Goal: Task Accomplishment & Management: Complete application form

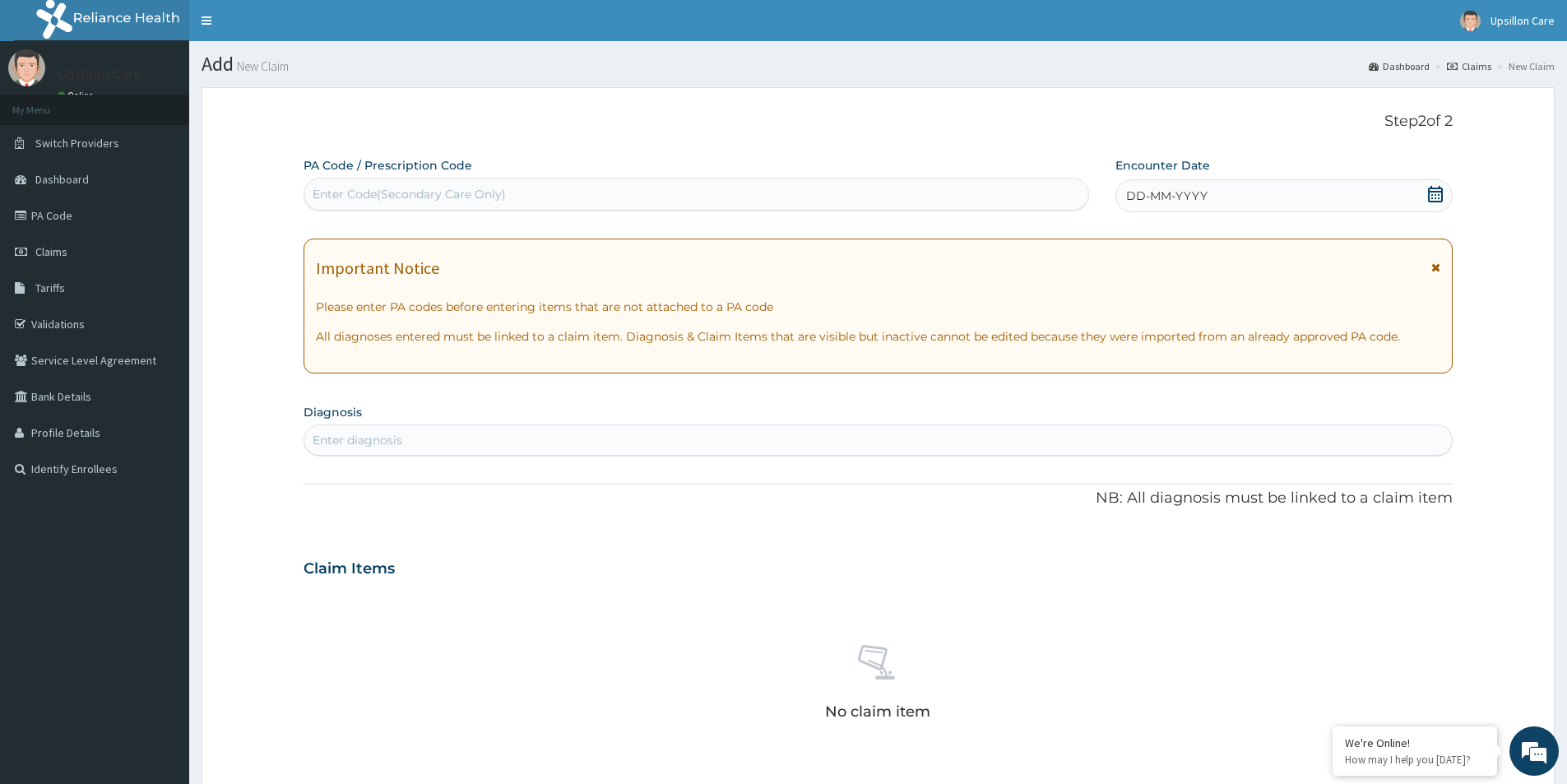
click at [432, 425] on div "Enter diagnosis" at bounding box center [878, 439] width 1149 height 31
type input "neuro"
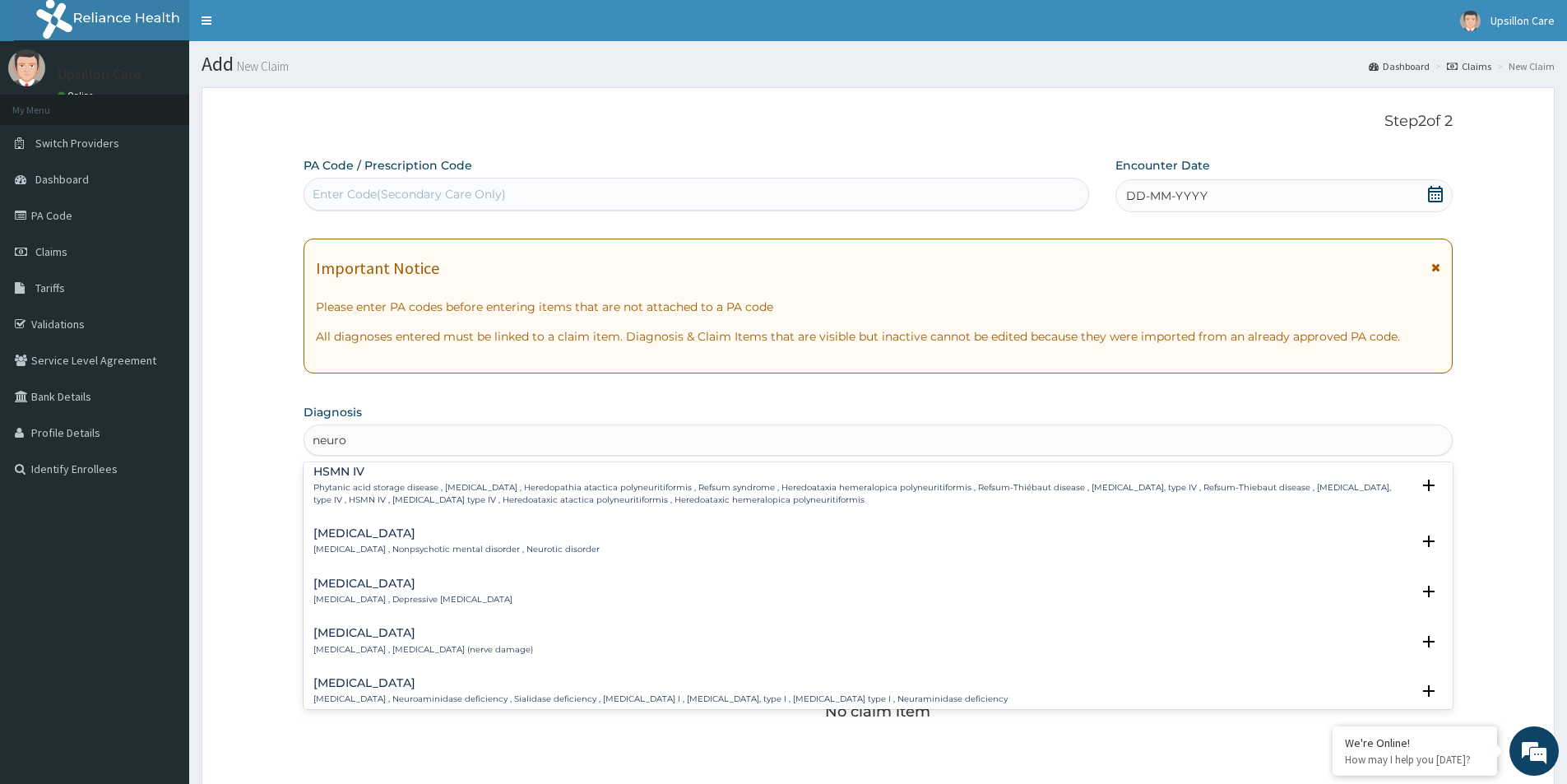
scroll to position [82, 0]
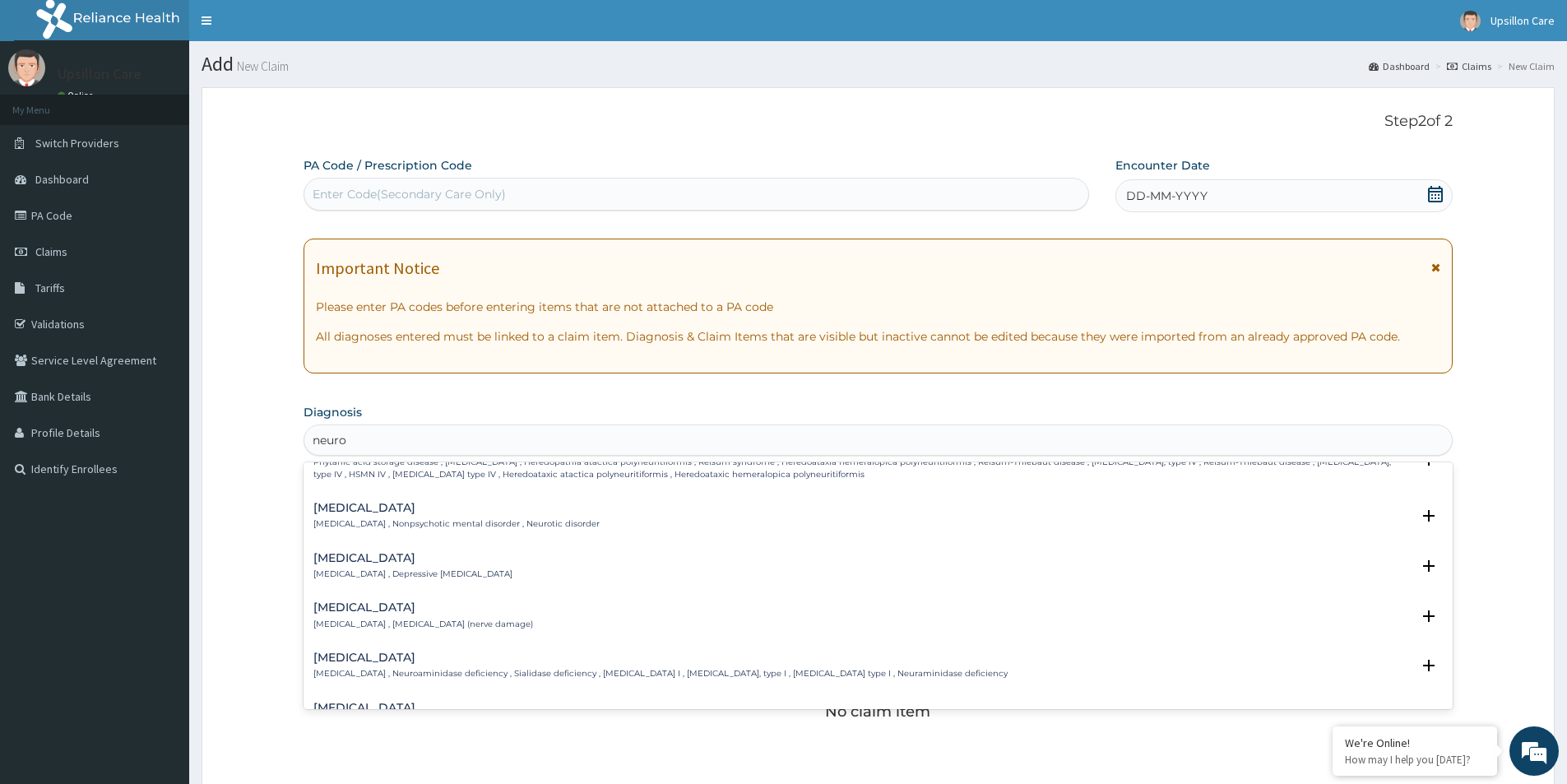
click at [495, 626] on div "[MEDICAL_DATA] [MEDICAL_DATA] , [MEDICAL_DATA] (nerve damage)" at bounding box center [878, 615] width 1130 height 29
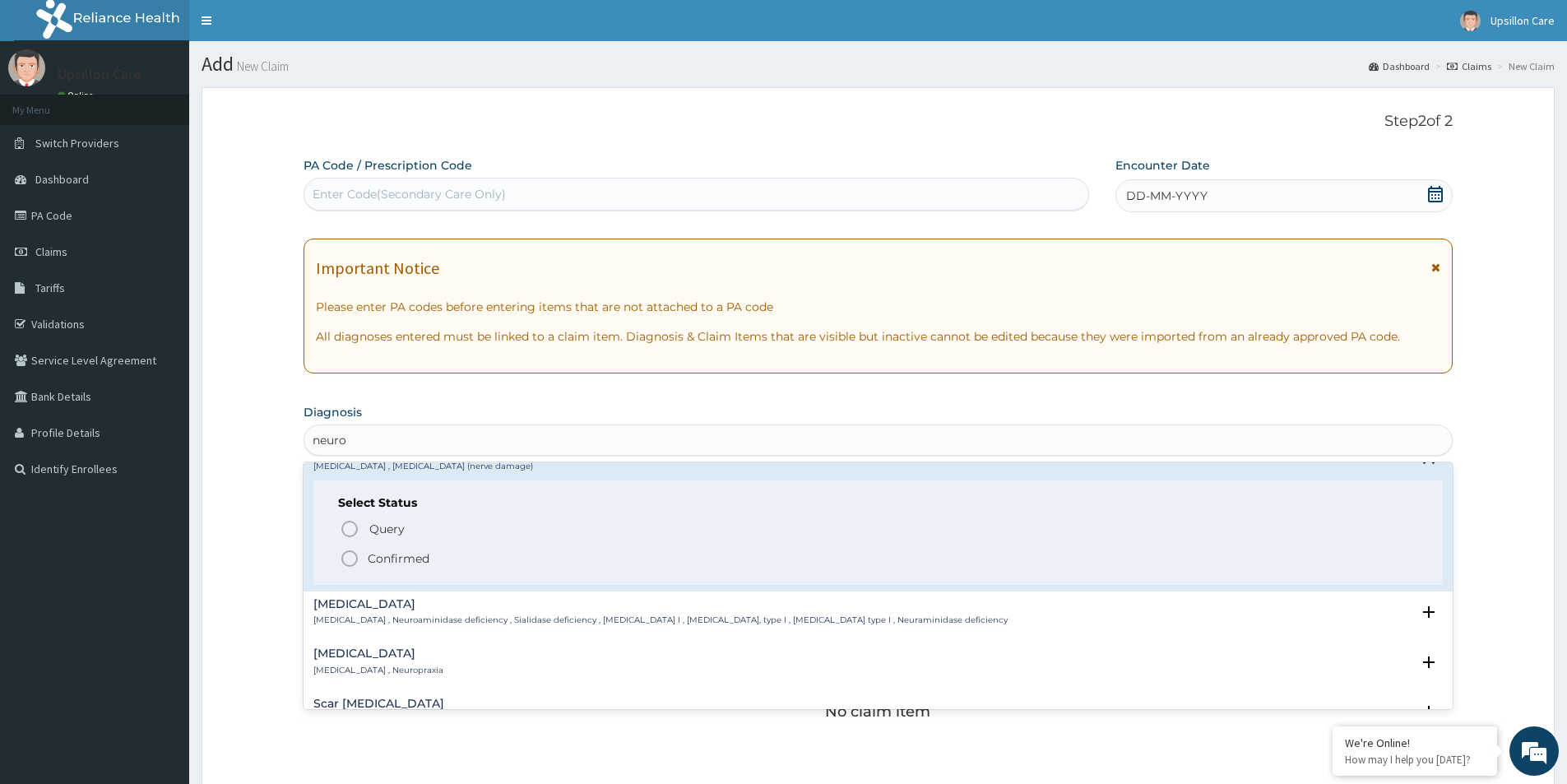
scroll to position [247, 0]
click at [428, 550] on p "Confirmed" at bounding box center [398, 552] width 61 height 17
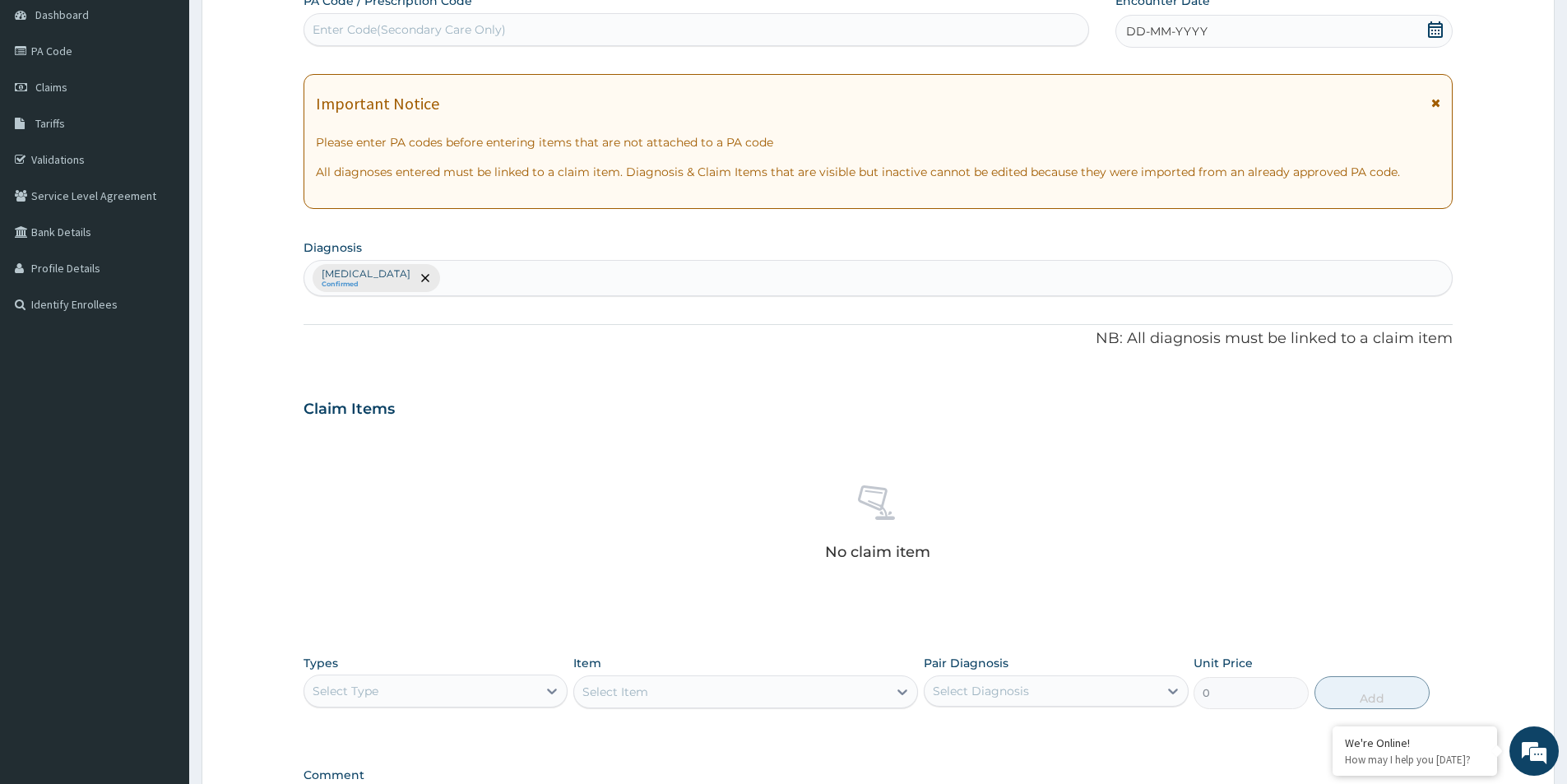
click at [457, 682] on div "Select Type" at bounding box center [420, 690] width 233 height 26
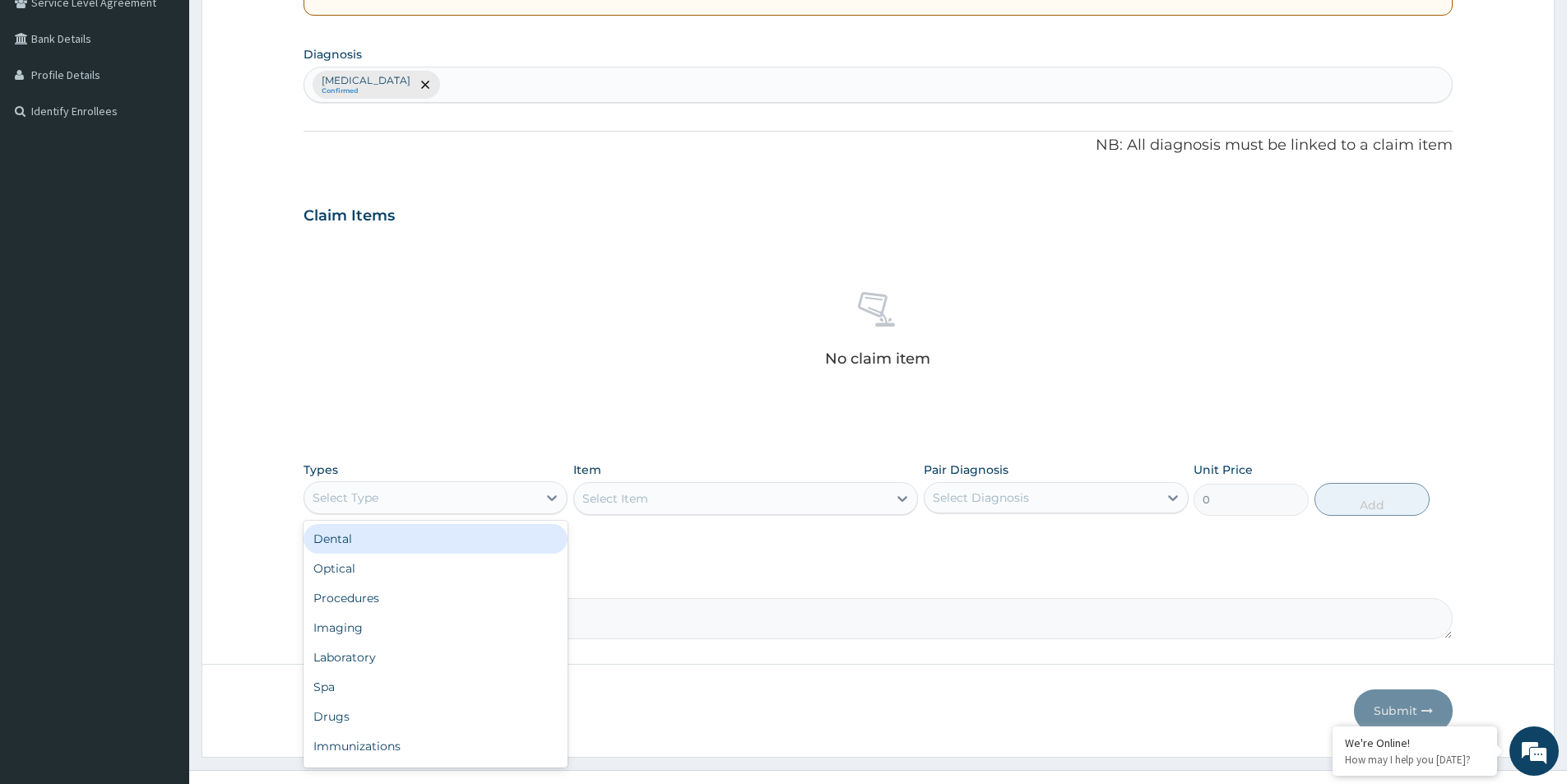
scroll to position [386, 0]
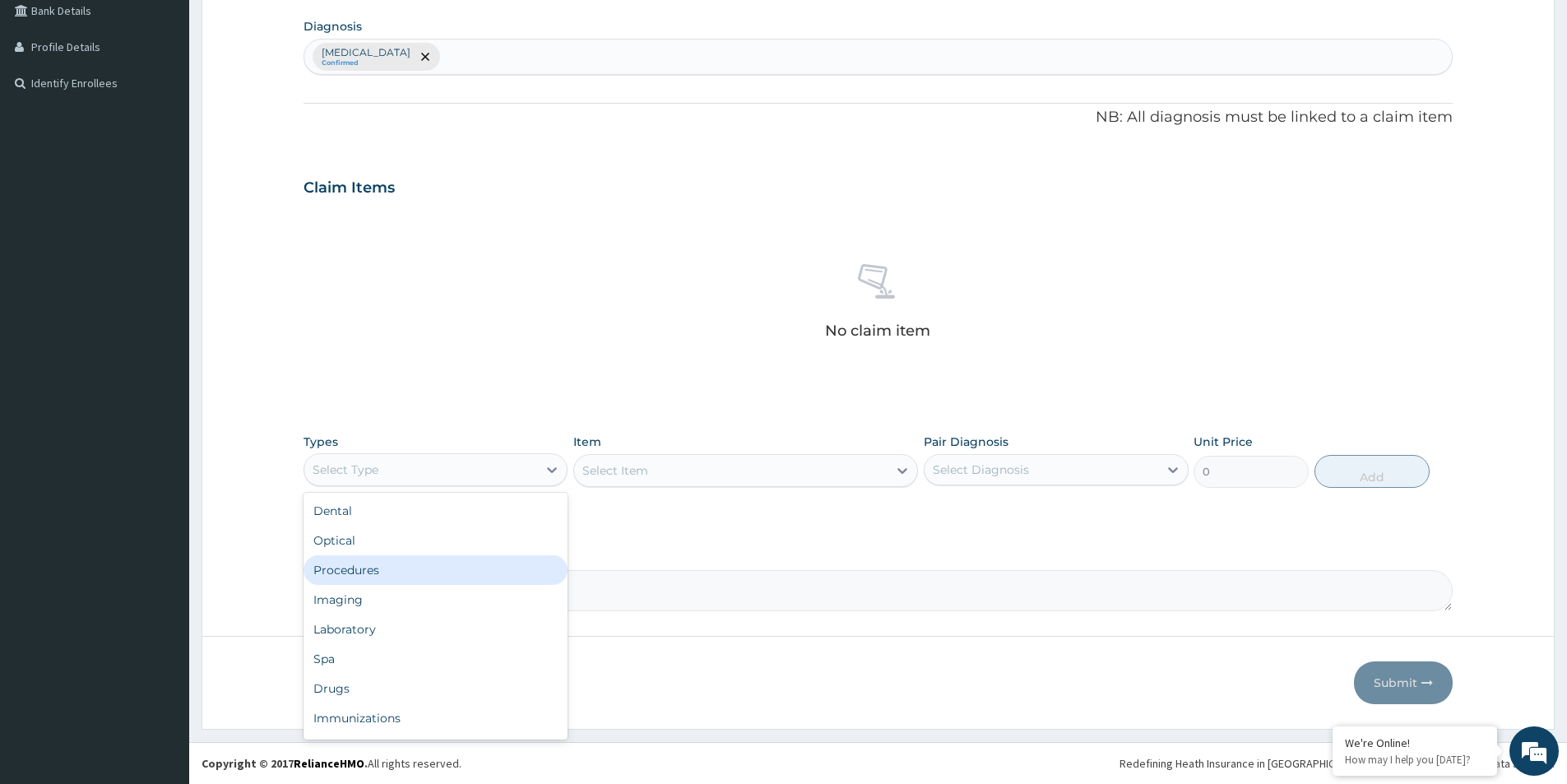
click at [483, 566] on div "Procedures" at bounding box center [435, 570] width 264 height 29
click at [765, 466] on div "Select Item" at bounding box center [746, 470] width 345 height 33
click at [765, 467] on div "Select Item" at bounding box center [746, 470] width 345 height 33
click at [765, 468] on div "Select Item" at bounding box center [746, 470] width 345 height 33
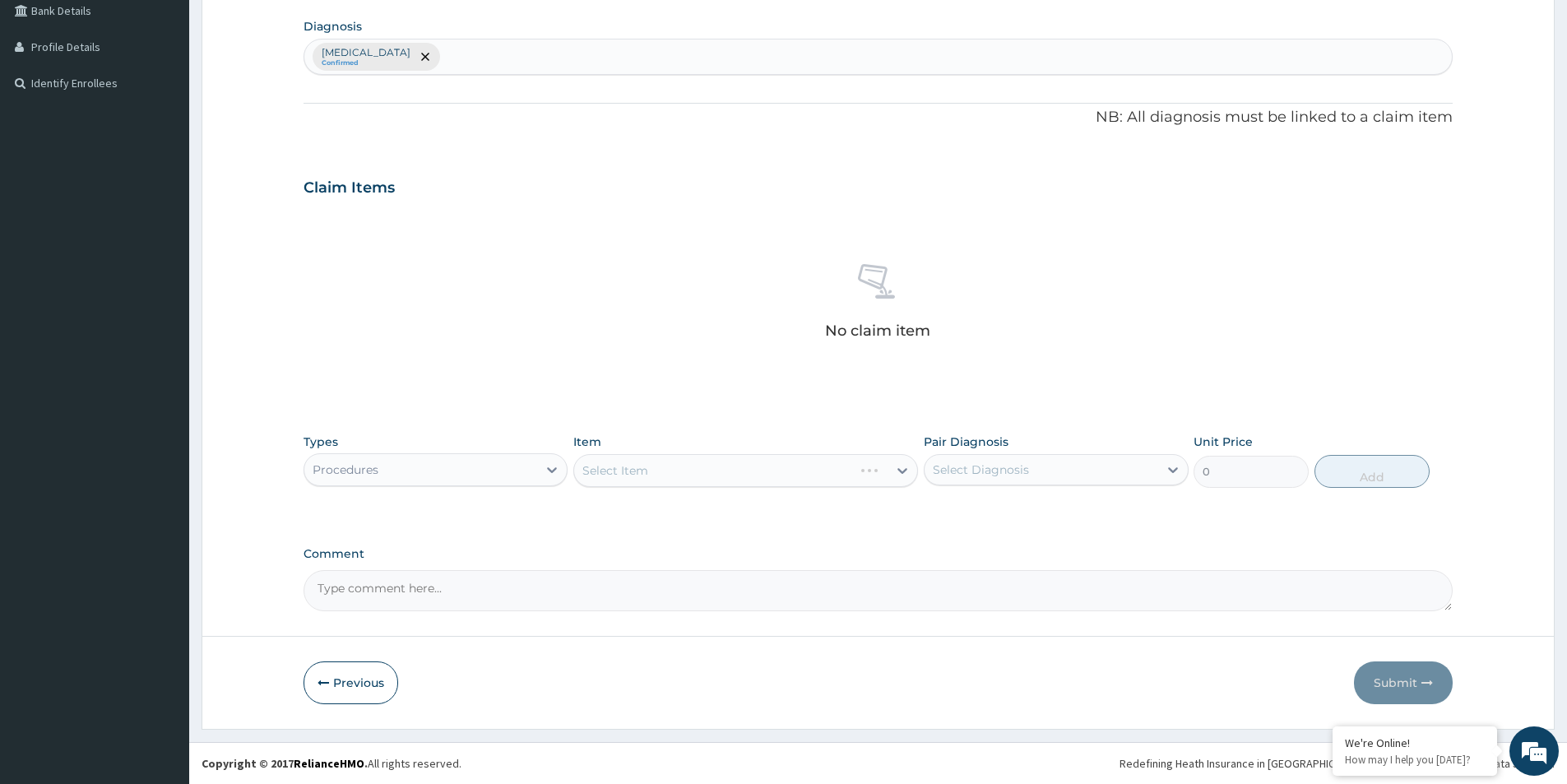
click at [764, 469] on div "Select Item" at bounding box center [746, 470] width 345 height 33
click at [763, 469] on div "Select Item" at bounding box center [746, 470] width 345 height 33
click at [763, 471] on div "Select Item" at bounding box center [746, 470] width 345 height 33
click at [762, 472] on div "Select Item" at bounding box center [746, 470] width 345 height 33
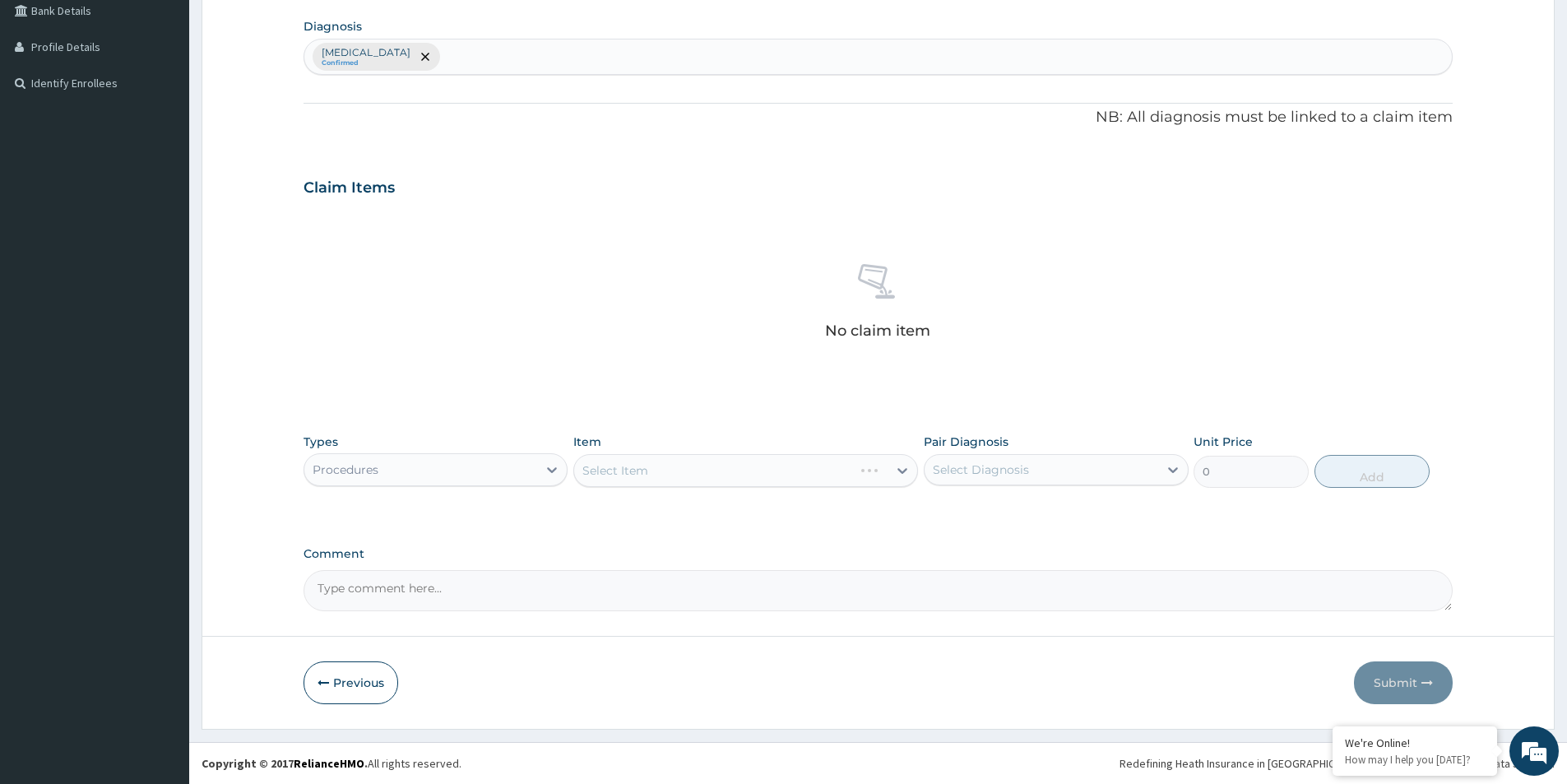
click at [762, 472] on div "Select Item" at bounding box center [746, 470] width 345 height 33
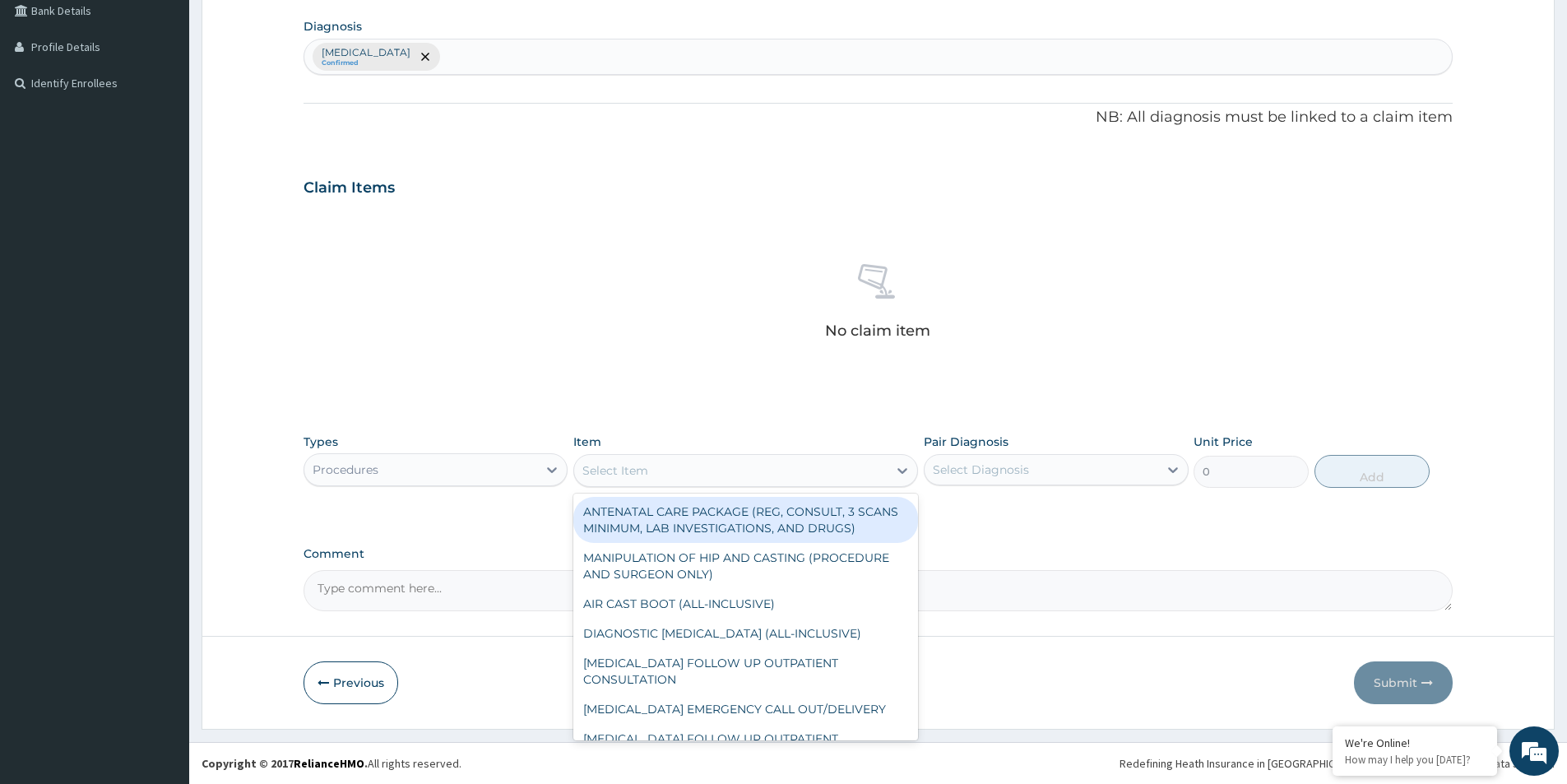
click at [828, 483] on div "Select Item" at bounding box center [746, 470] width 345 height 33
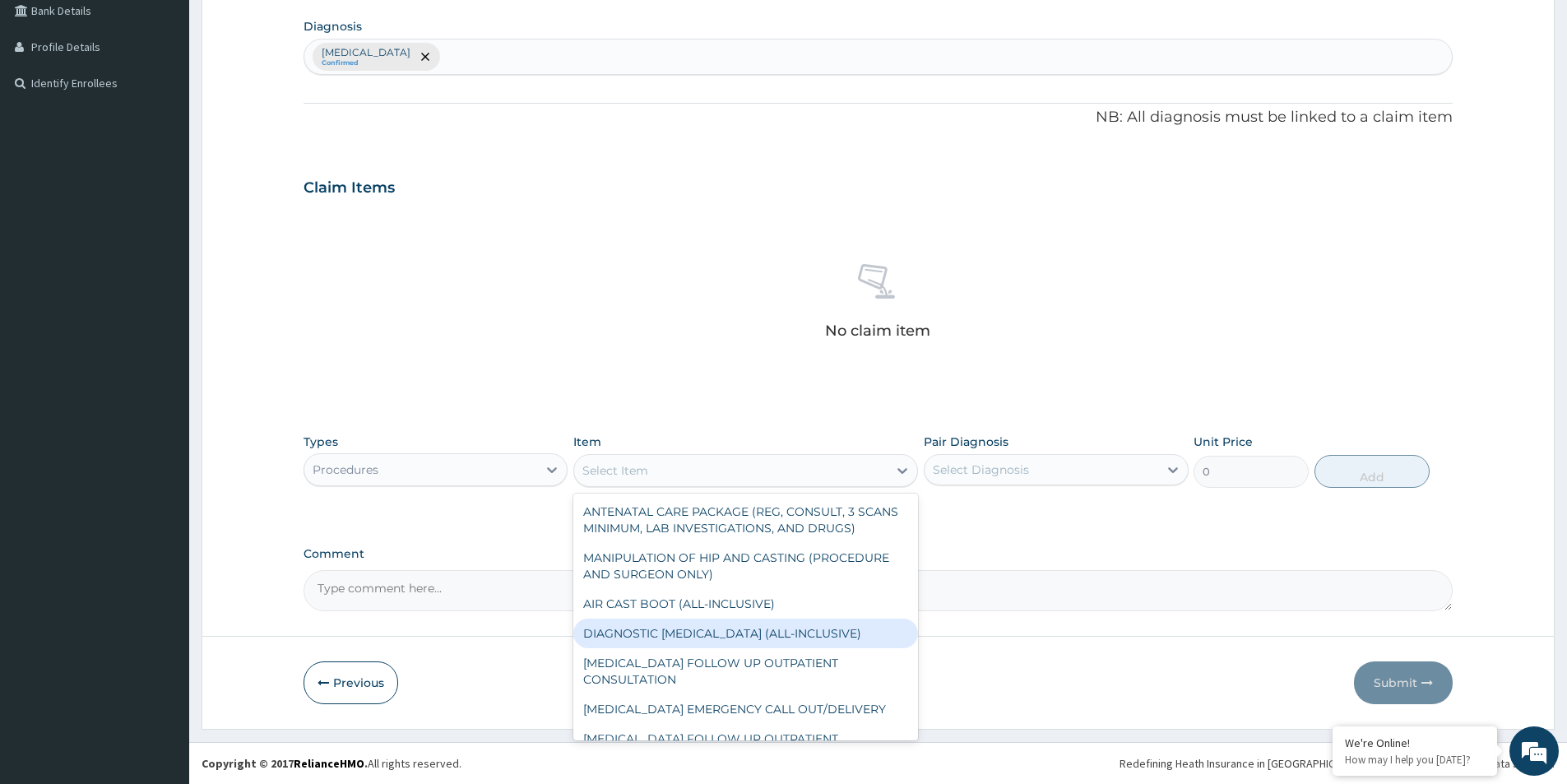
scroll to position [82, 0]
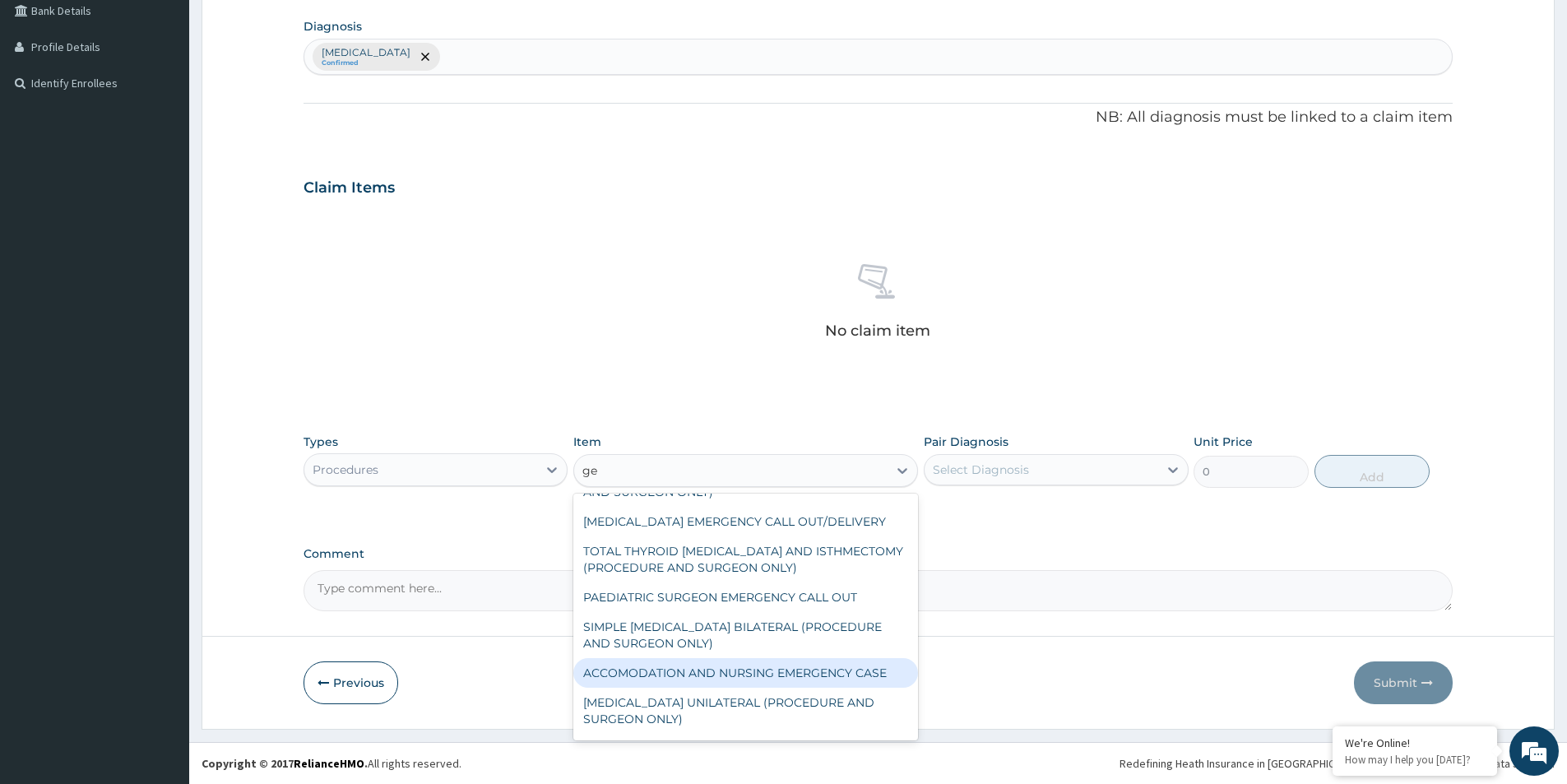
type input "gen"
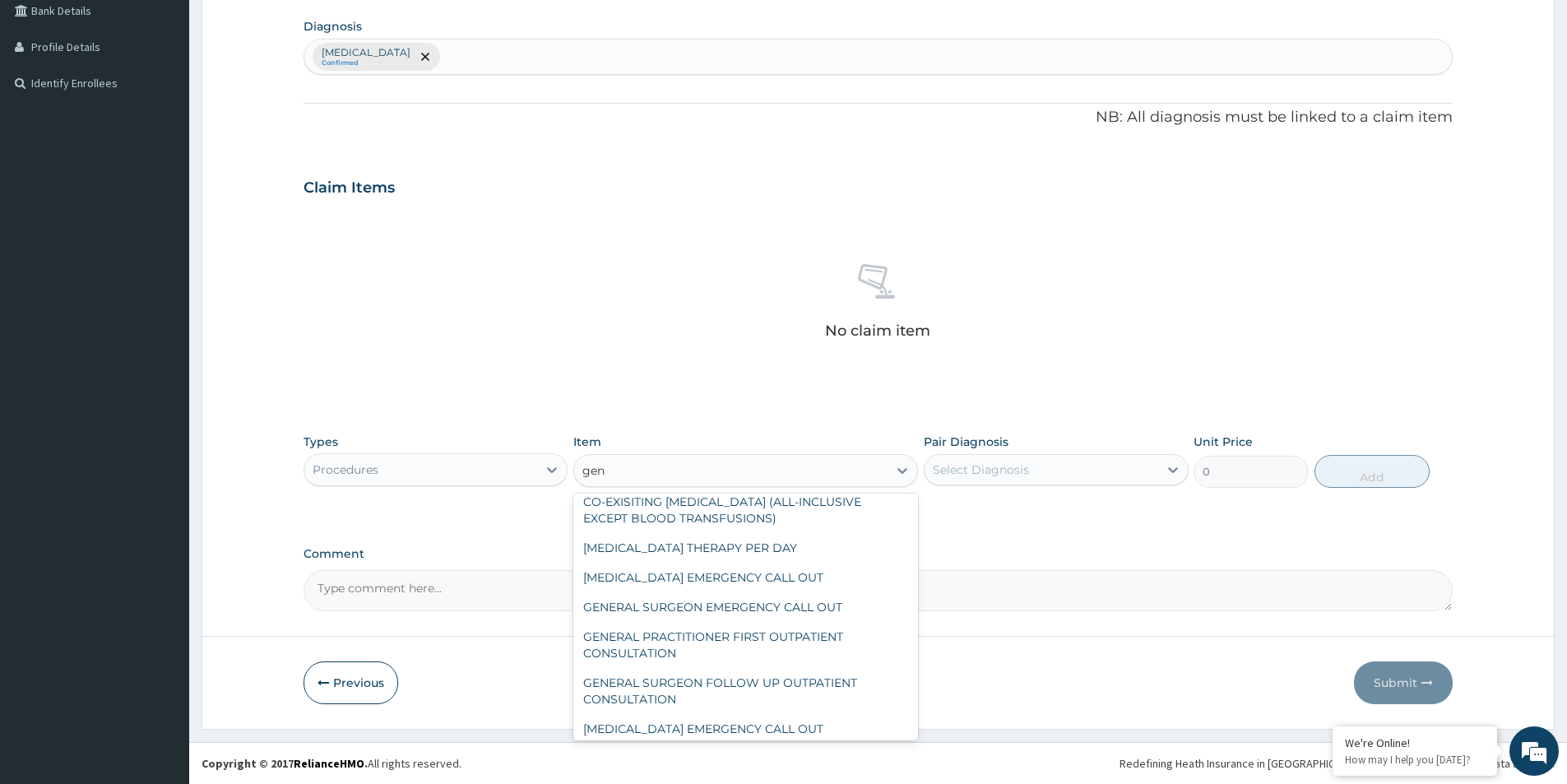
scroll to position [905, 0]
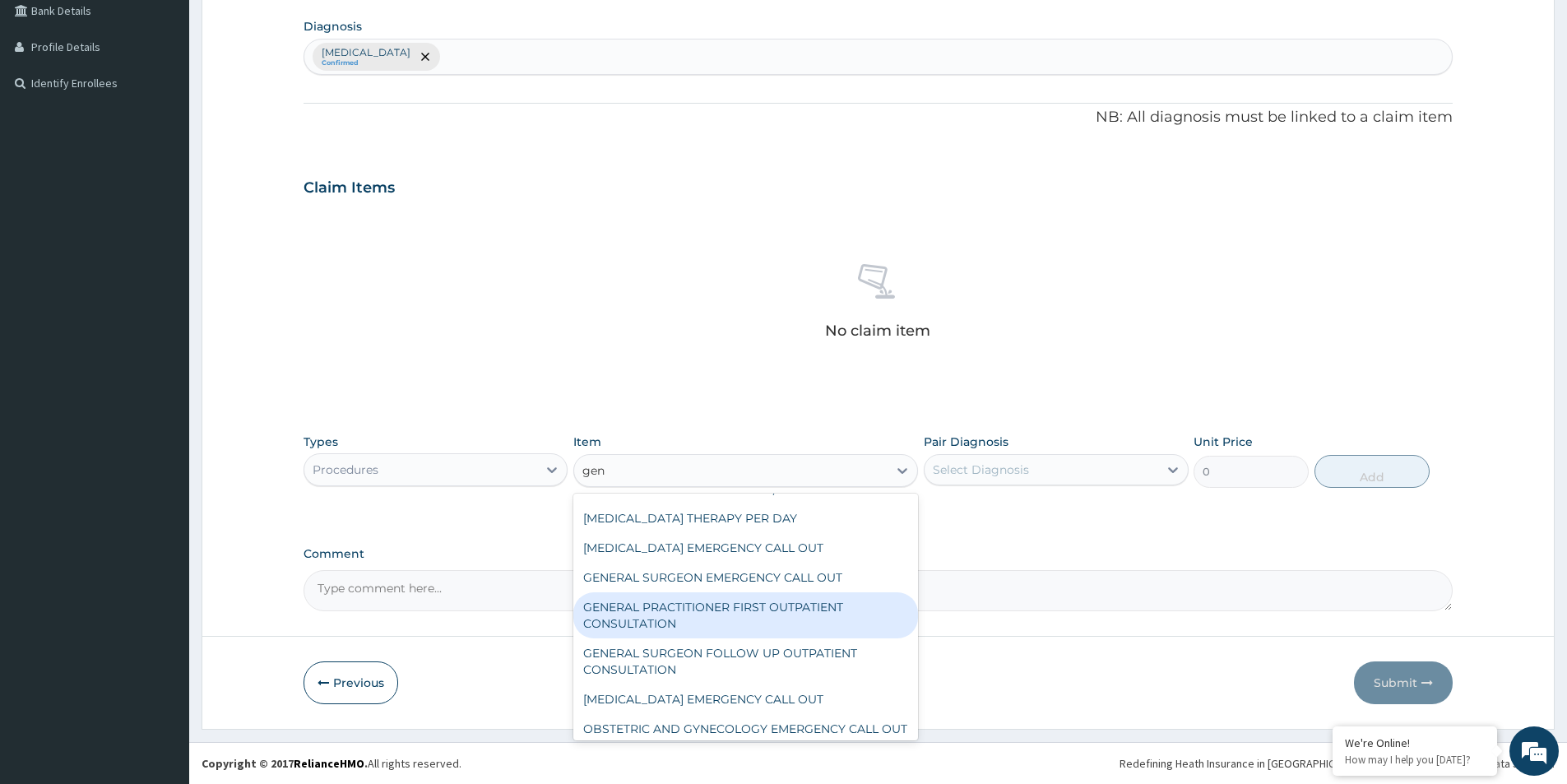
click at [770, 623] on div "GENERAL PRACTITIONER FIRST OUTPATIENT CONSULTATION" at bounding box center [746, 615] width 345 height 46
type input "3750"
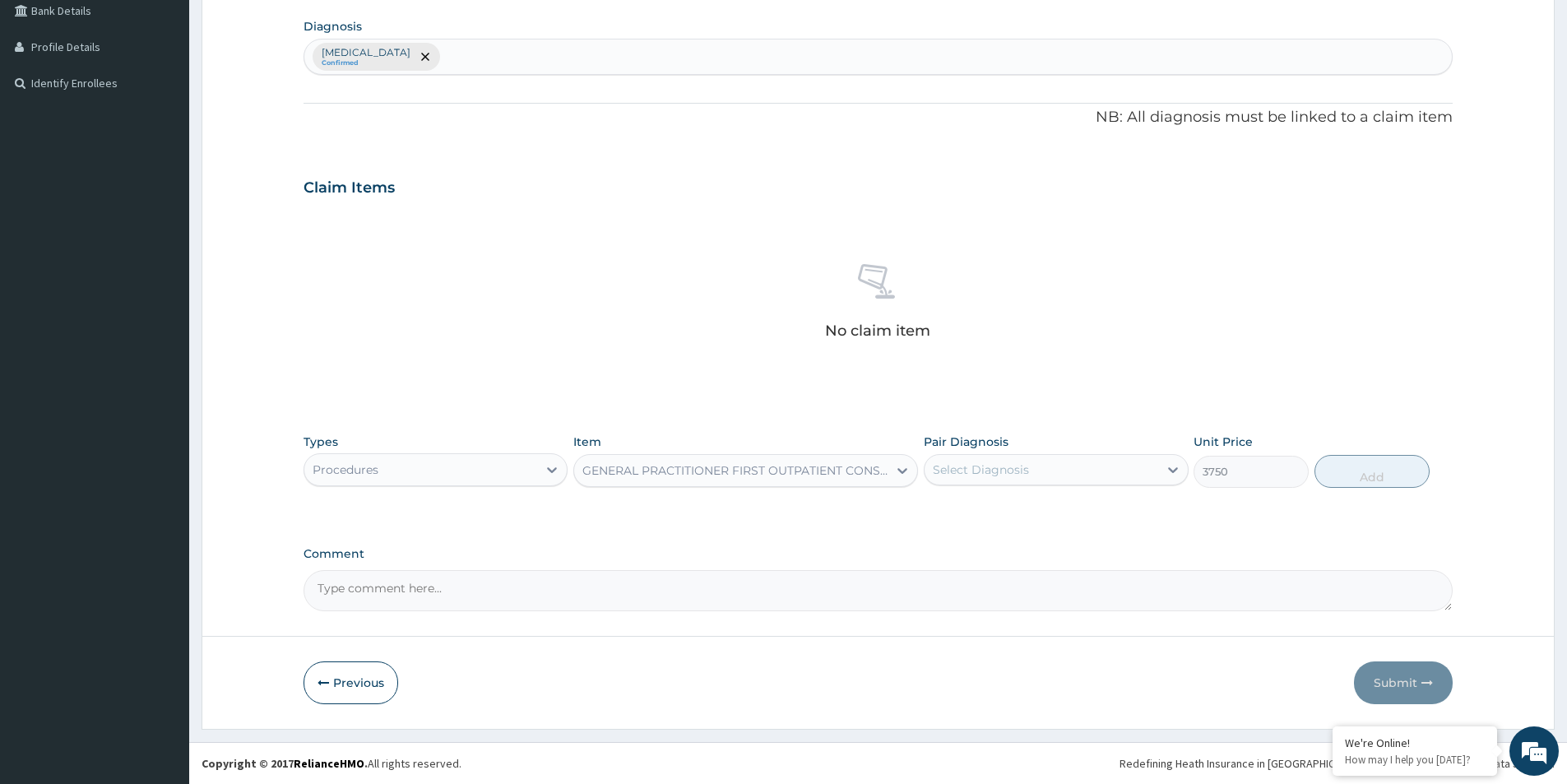
drag, startPoint x: 1065, startPoint y: 440, endPoint x: 1065, endPoint y: 451, distance: 11.0
click at [1065, 450] on div "Pair Diagnosis Select Diagnosis" at bounding box center [1056, 460] width 264 height 55
click at [1065, 466] on div "Select Diagnosis" at bounding box center [1041, 469] width 233 height 26
click at [1057, 528] on div "[MEDICAL_DATA]" at bounding box center [1056, 512] width 264 height 34
checkbox input "true"
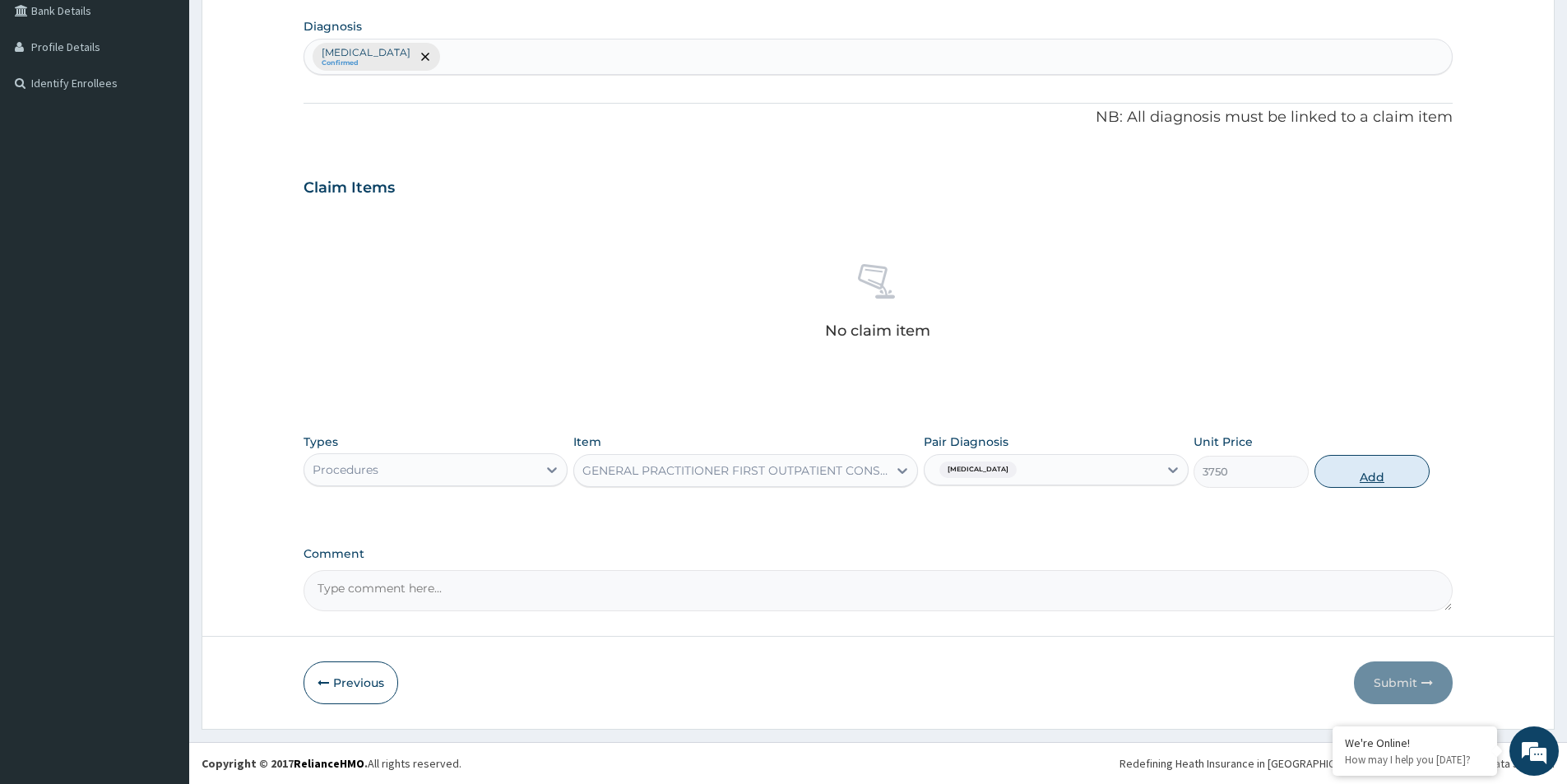
click at [1341, 457] on button "Add" at bounding box center [1372, 471] width 115 height 33
type input "0"
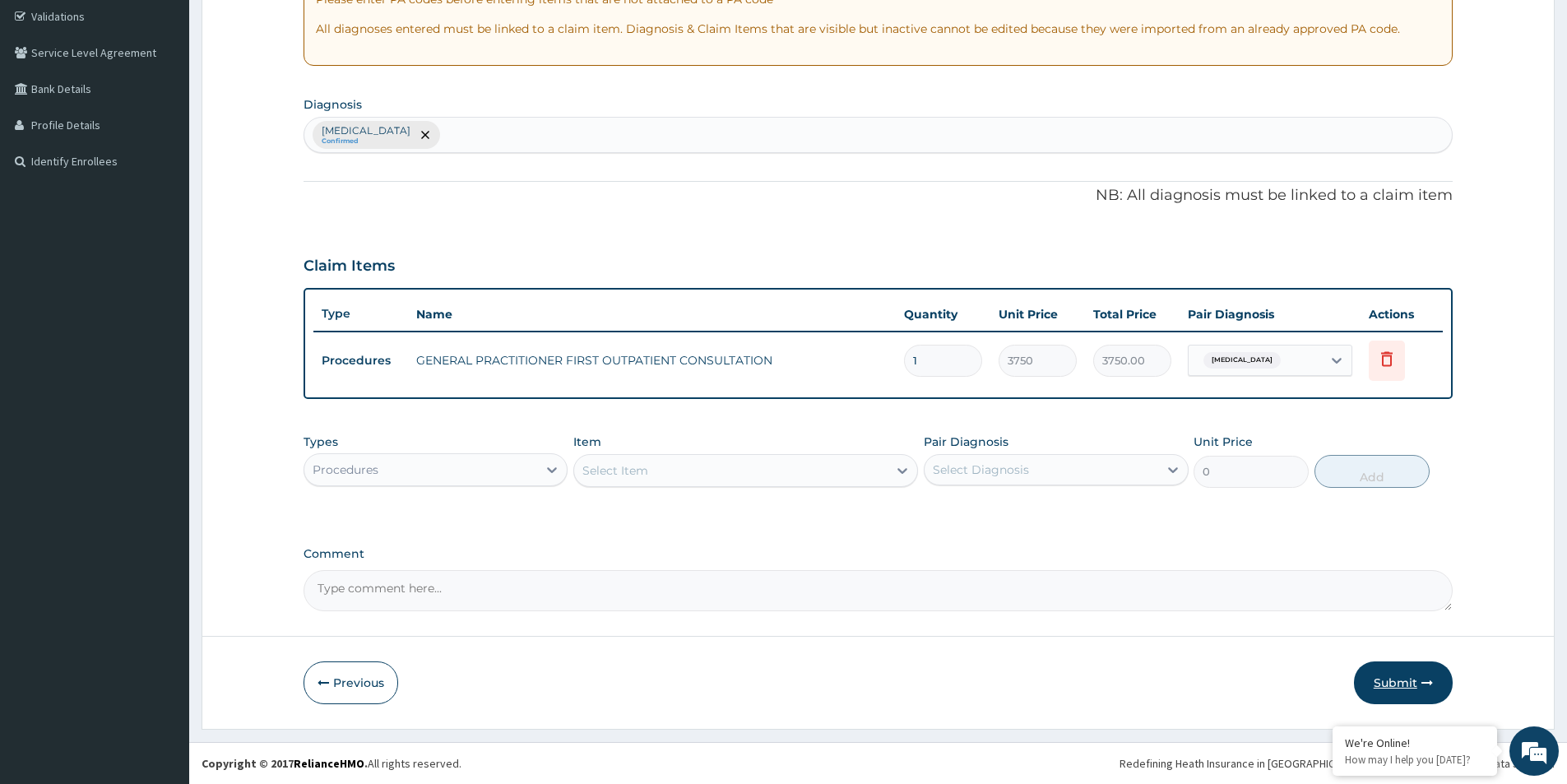
click at [1422, 679] on icon "button" at bounding box center [1427, 682] width 12 height 12
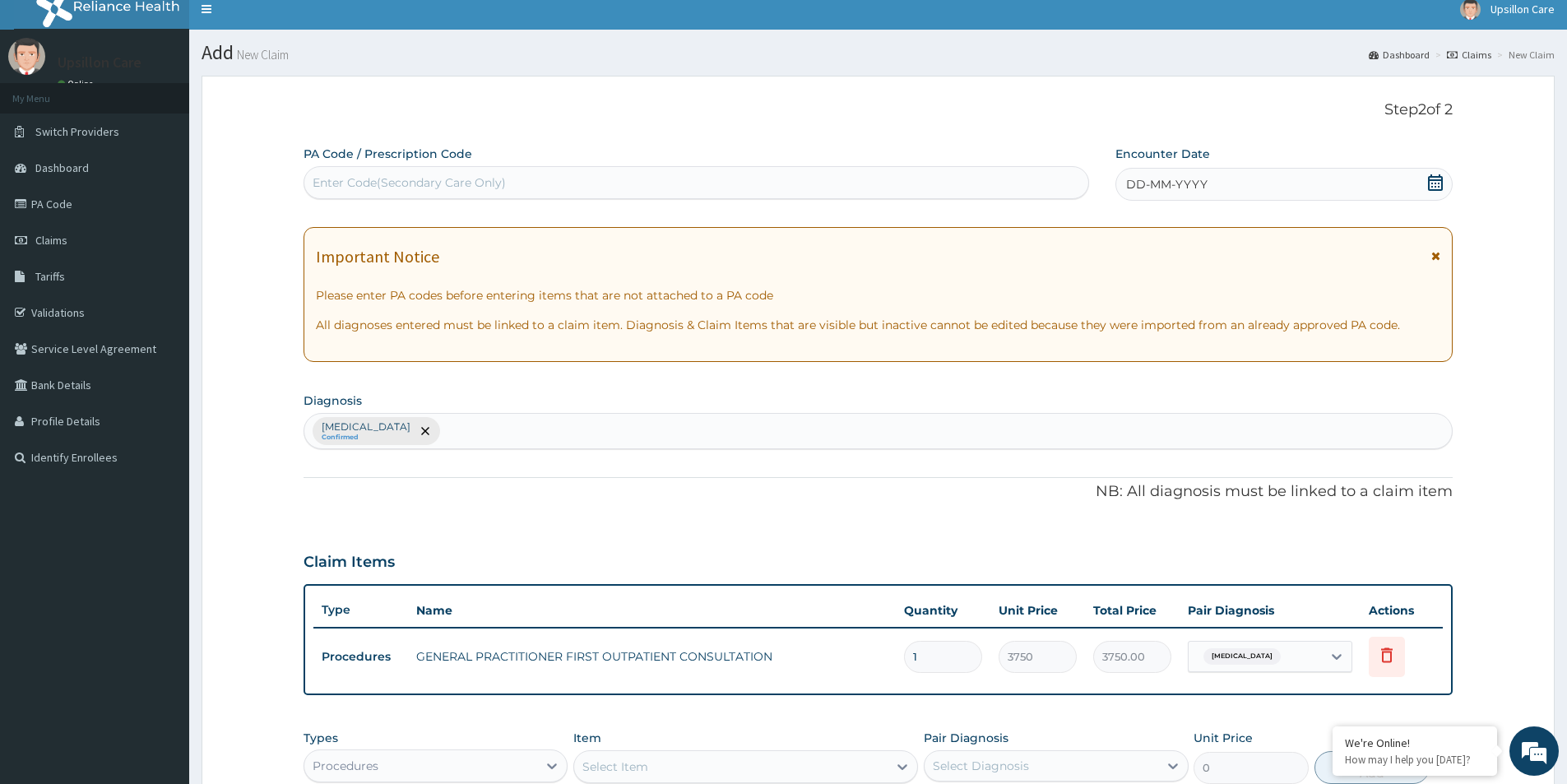
scroll to position [0, 0]
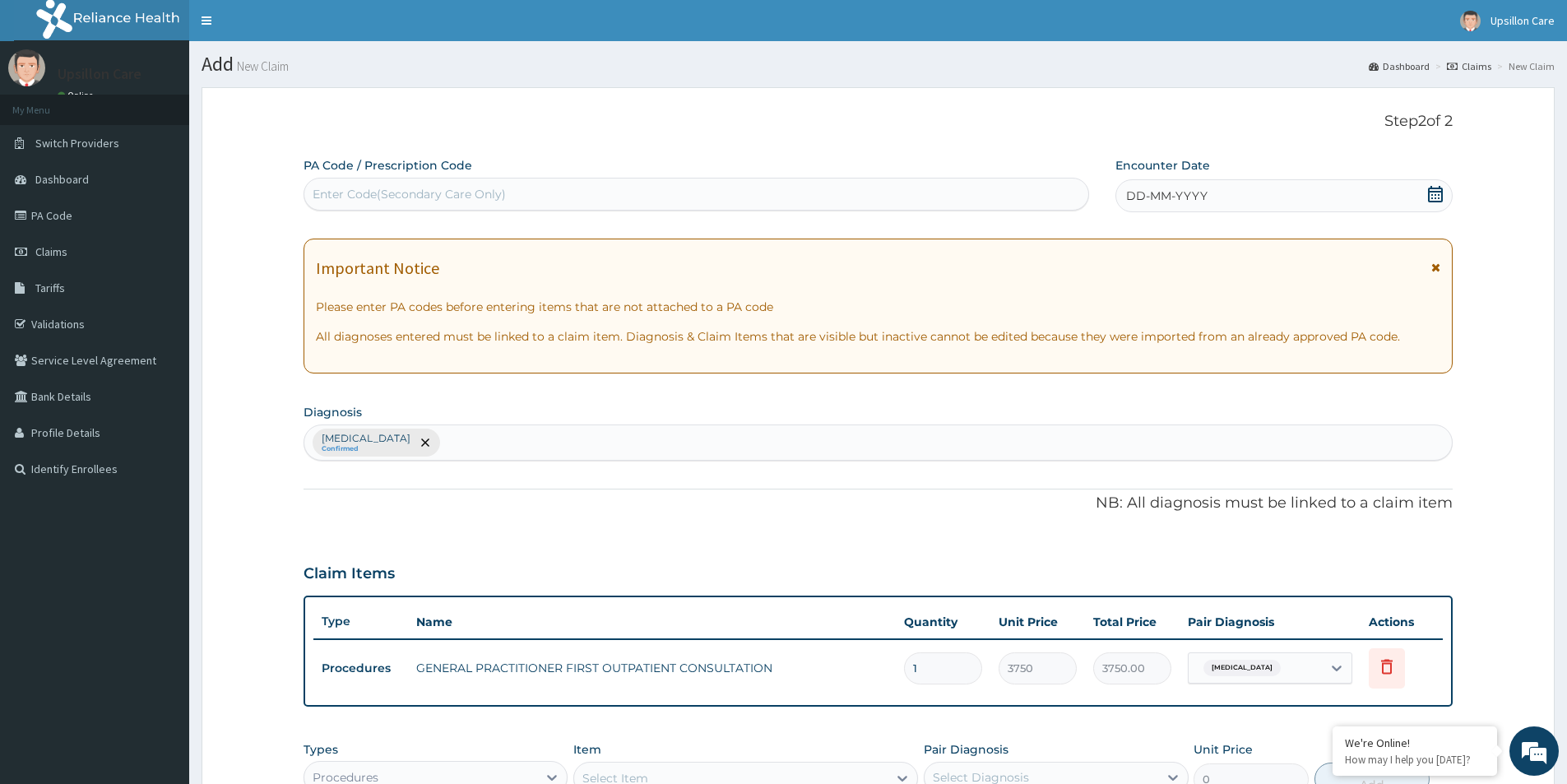
click at [1438, 194] on icon at bounding box center [1436, 194] width 15 height 17
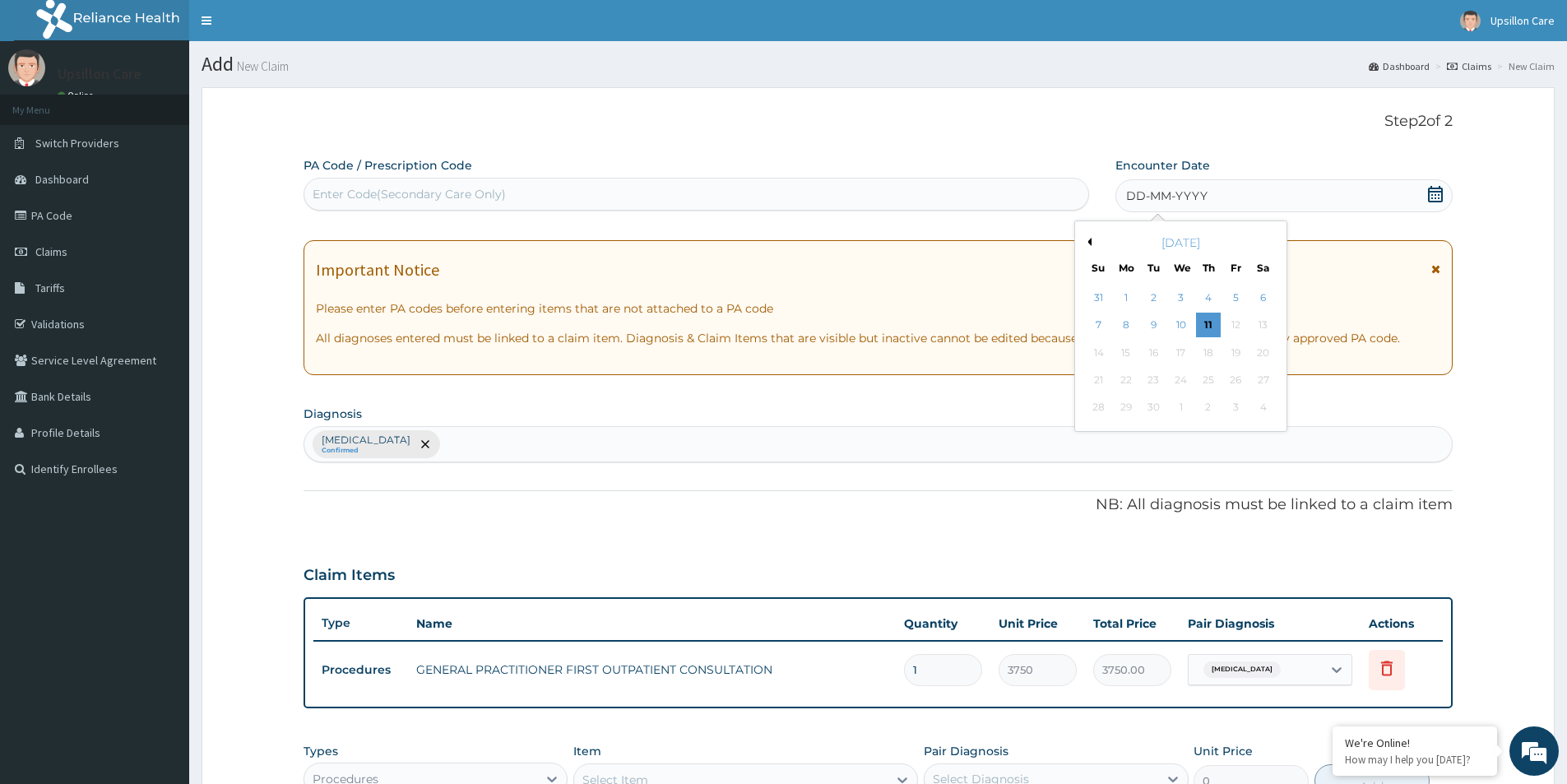
drag, startPoint x: 1207, startPoint y: 316, endPoint x: 1222, endPoint y: 329, distance: 19.8
click at [1209, 320] on div "11" at bounding box center [1208, 325] width 24 height 24
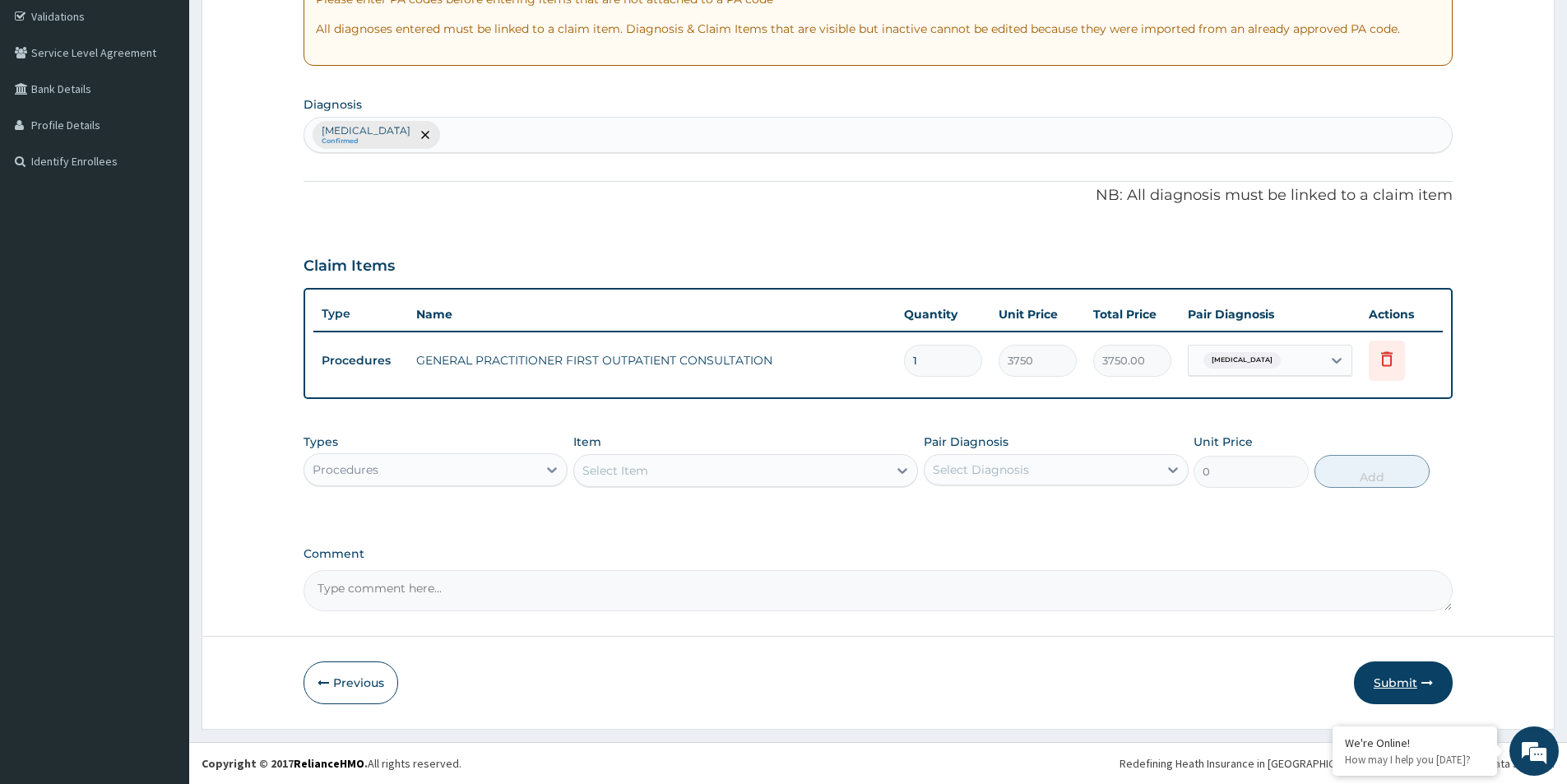
click at [1438, 674] on button "Submit" at bounding box center [1403, 682] width 98 height 43
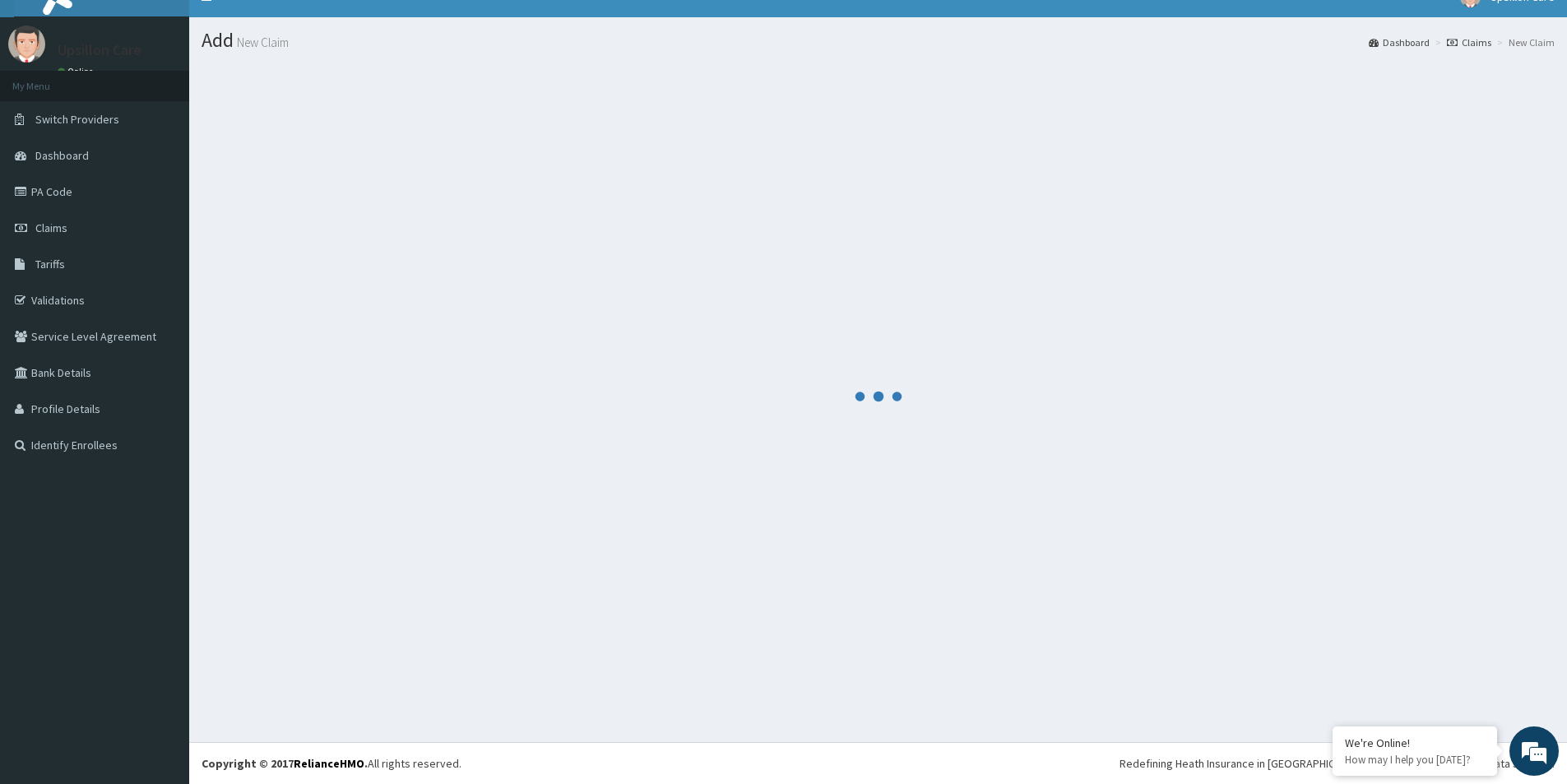
scroll to position [308, 0]
